Goal: Task Accomplishment & Management: Complete application form

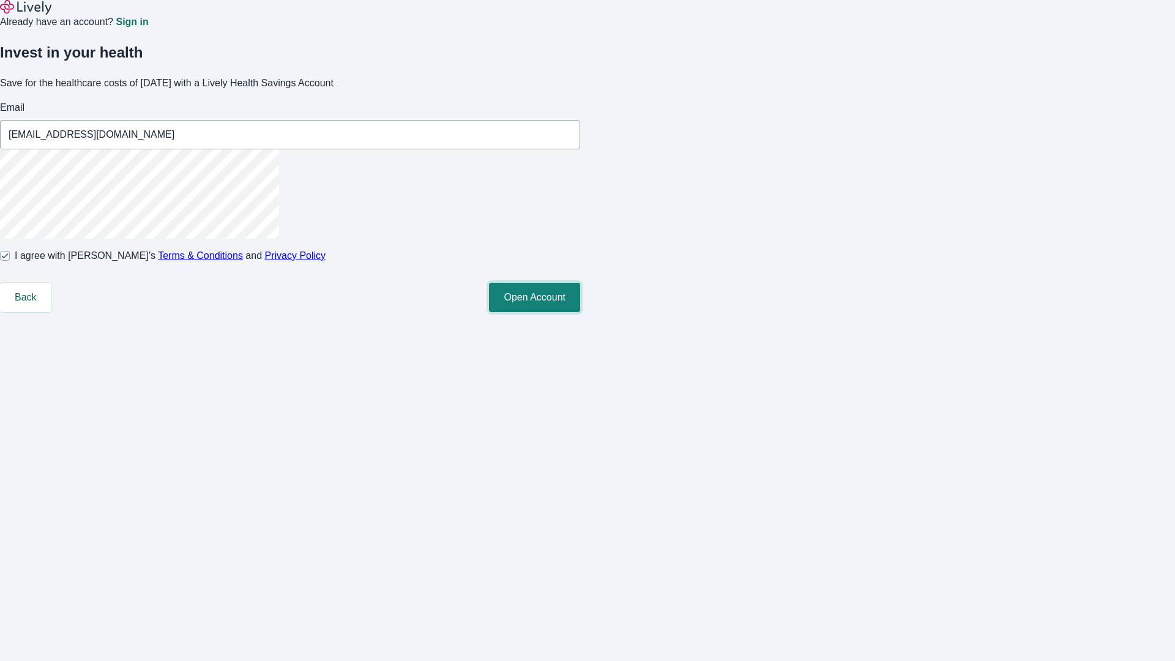
click at [580, 312] on button "Open Account" at bounding box center [534, 297] width 91 height 29
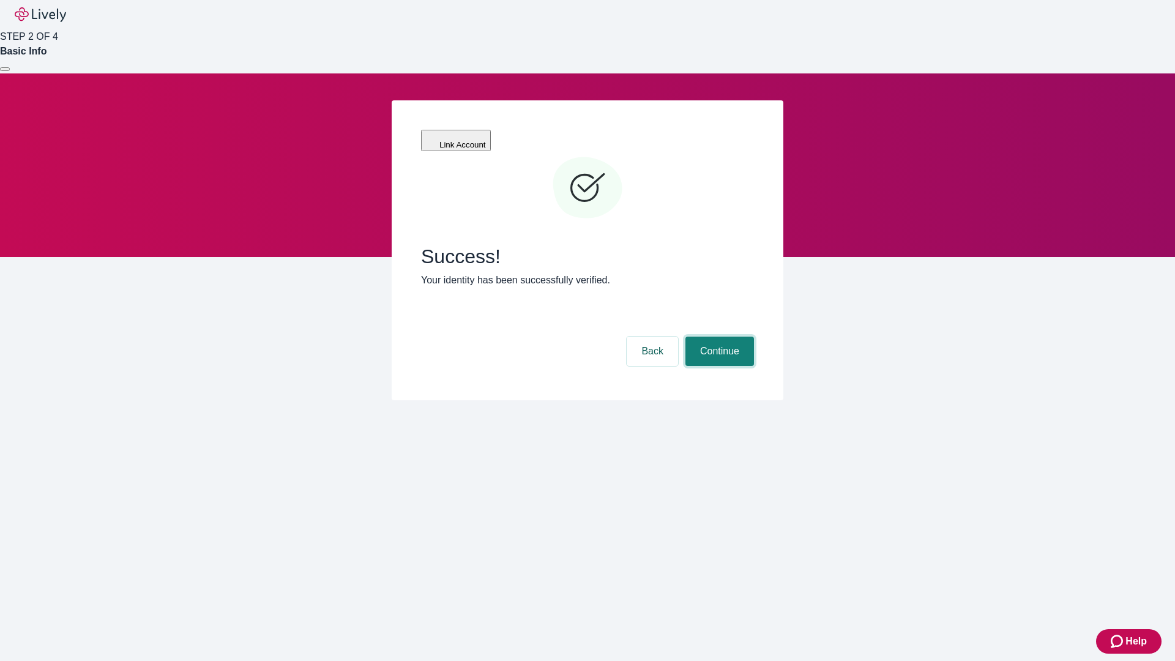
click at [718, 337] on button "Continue" at bounding box center [719, 351] width 69 height 29
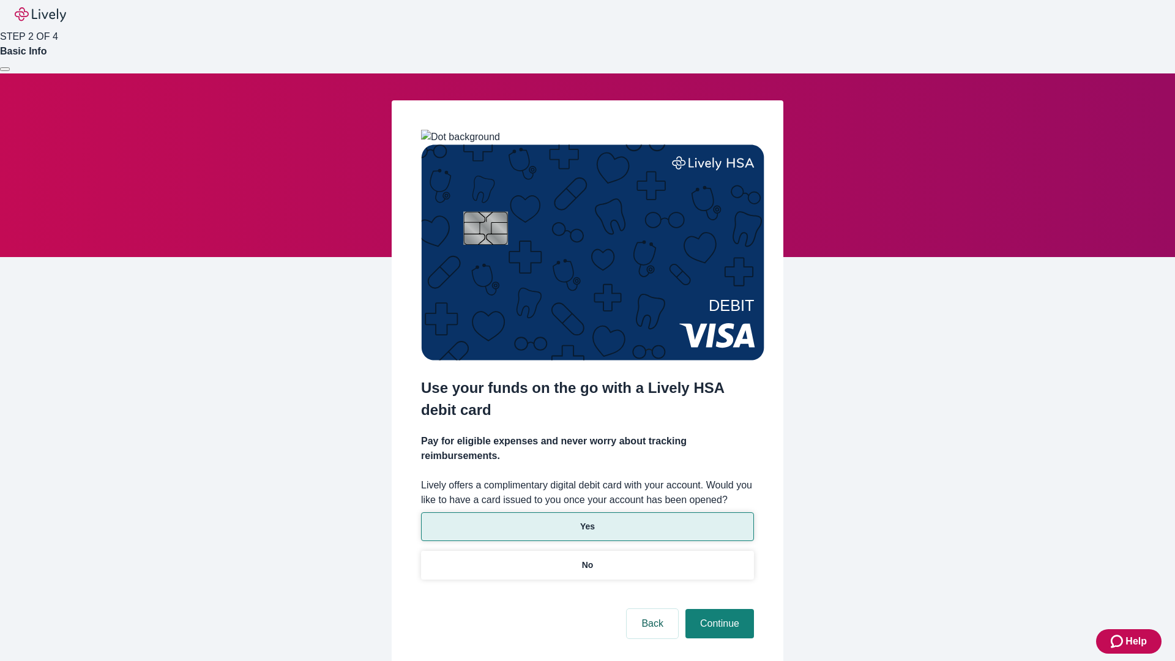
click at [587, 520] on p "Yes" at bounding box center [587, 526] width 15 height 13
click at [718, 609] on button "Continue" at bounding box center [719, 623] width 69 height 29
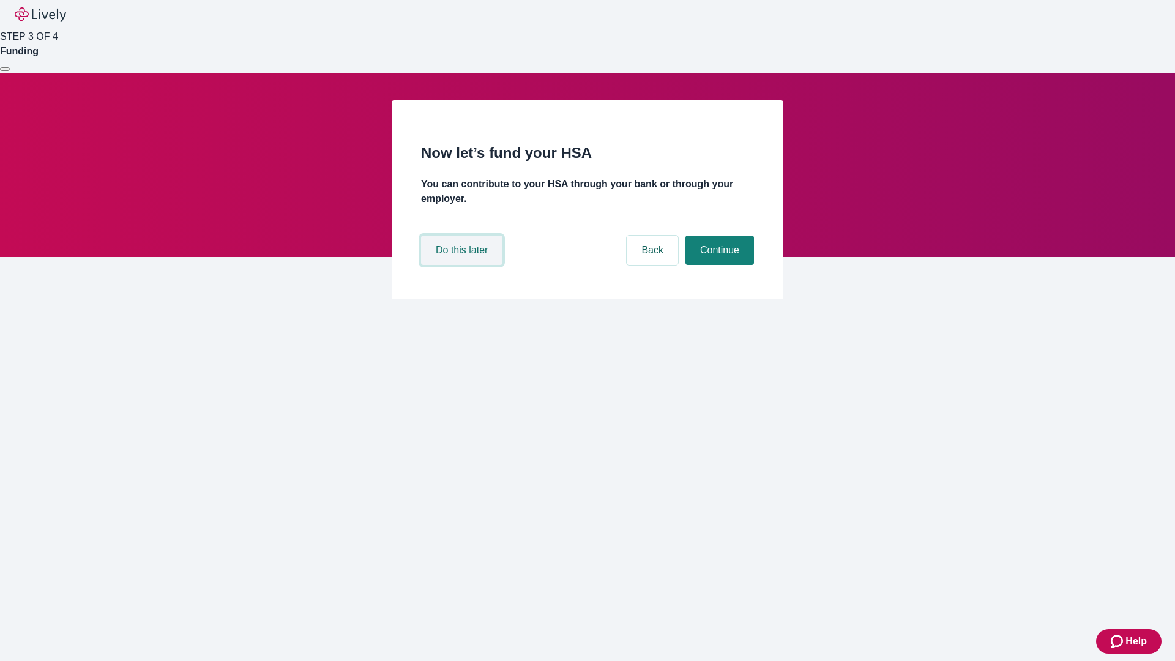
click at [463, 265] on button "Do this later" at bounding box center [461, 250] width 81 height 29
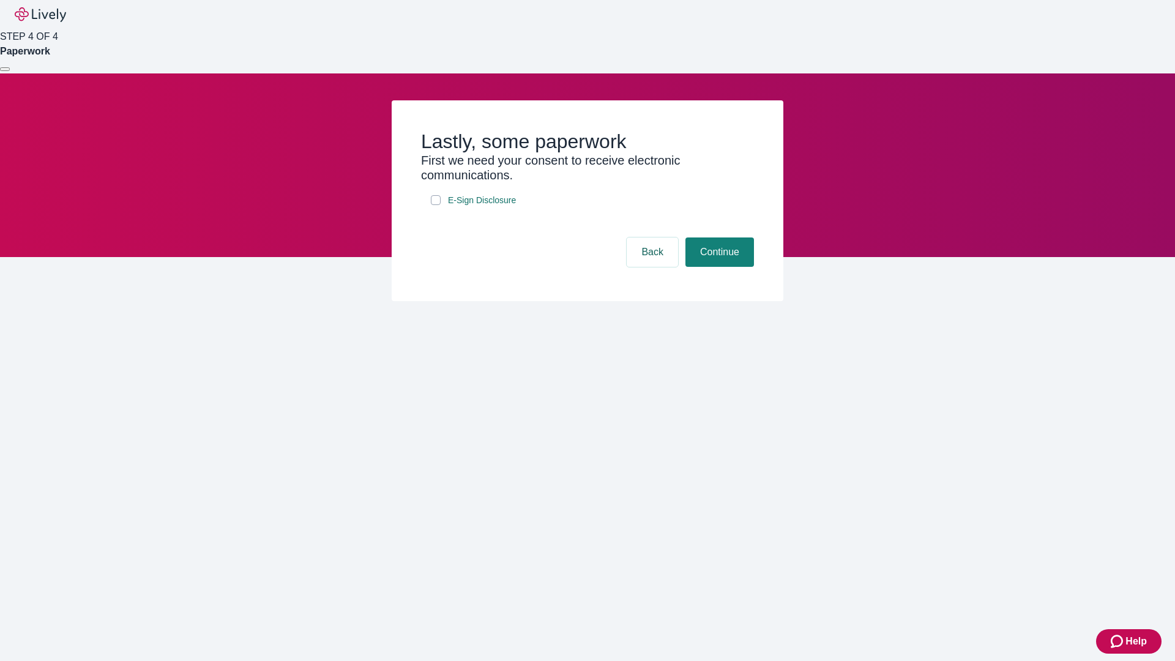
click at [436, 205] on input "E-Sign Disclosure" at bounding box center [436, 200] width 10 height 10
checkbox input "true"
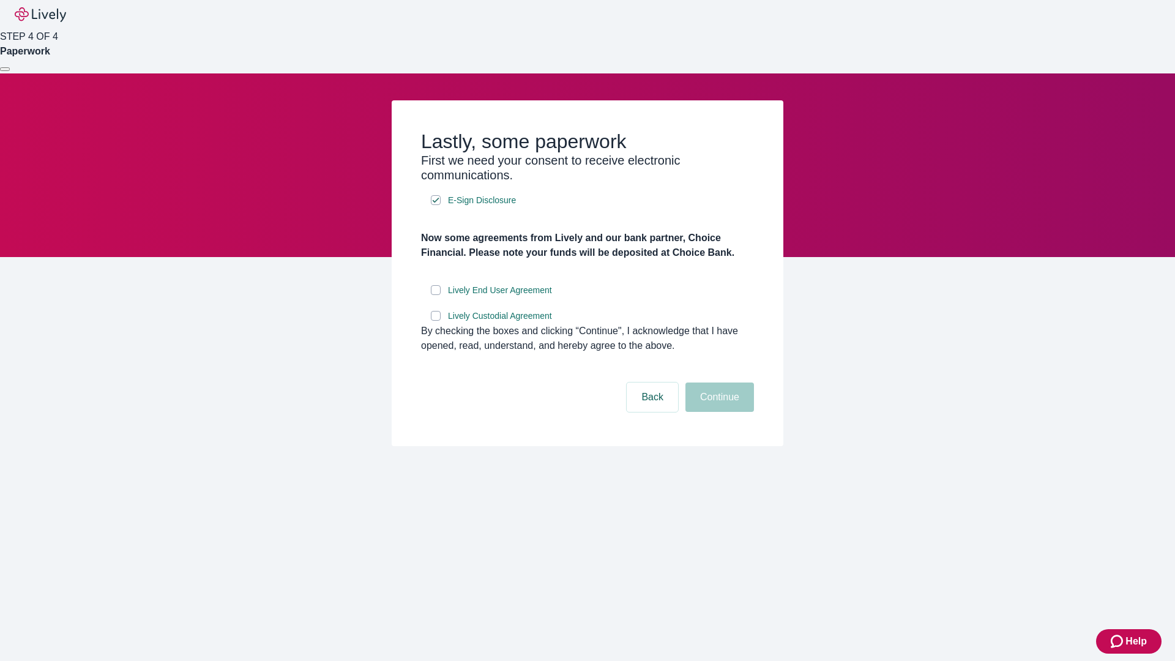
click at [436, 295] on input "Lively End User Agreement" at bounding box center [436, 290] width 10 height 10
checkbox input "true"
click at [436, 321] on input "Lively Custodial Agreement" at bounding box center [436, 316] width 10 height 10
checkbox input "true"
click at [718, 412] on button "Continue" at bounding box center [719, 396] width 69 height 29
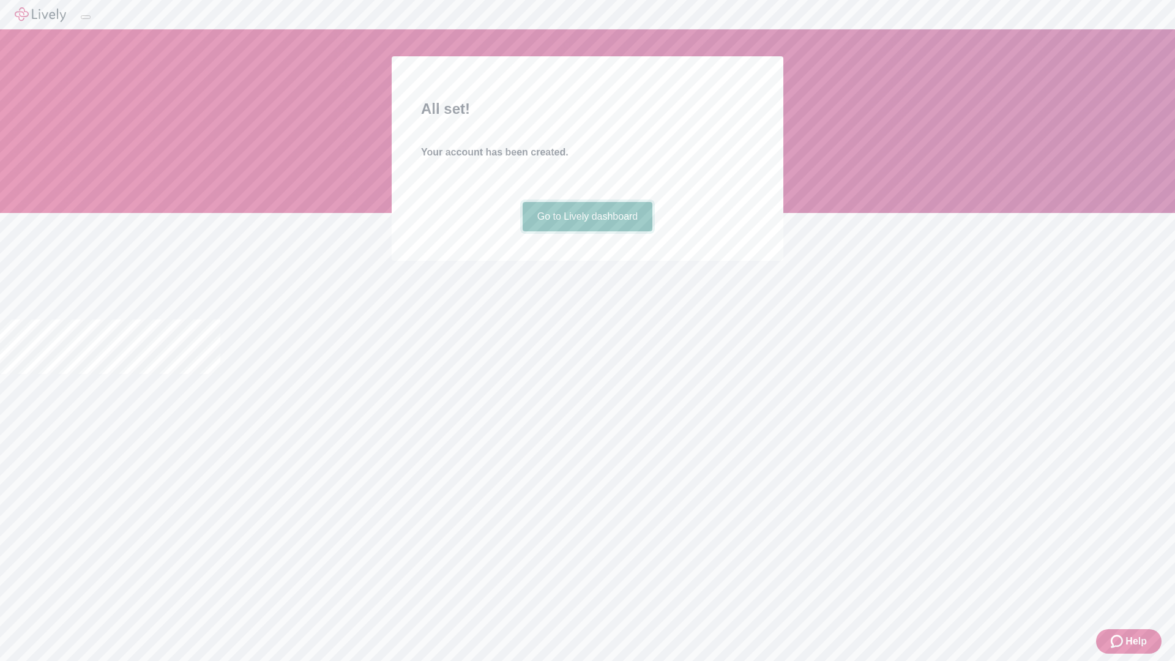
click at [587, 231] on link "Go to Lively dashboard" at bounding box center [588, 216] width 130 height 29
